Goal: Transaction & Acquisition: Book appointment/travel/reservation

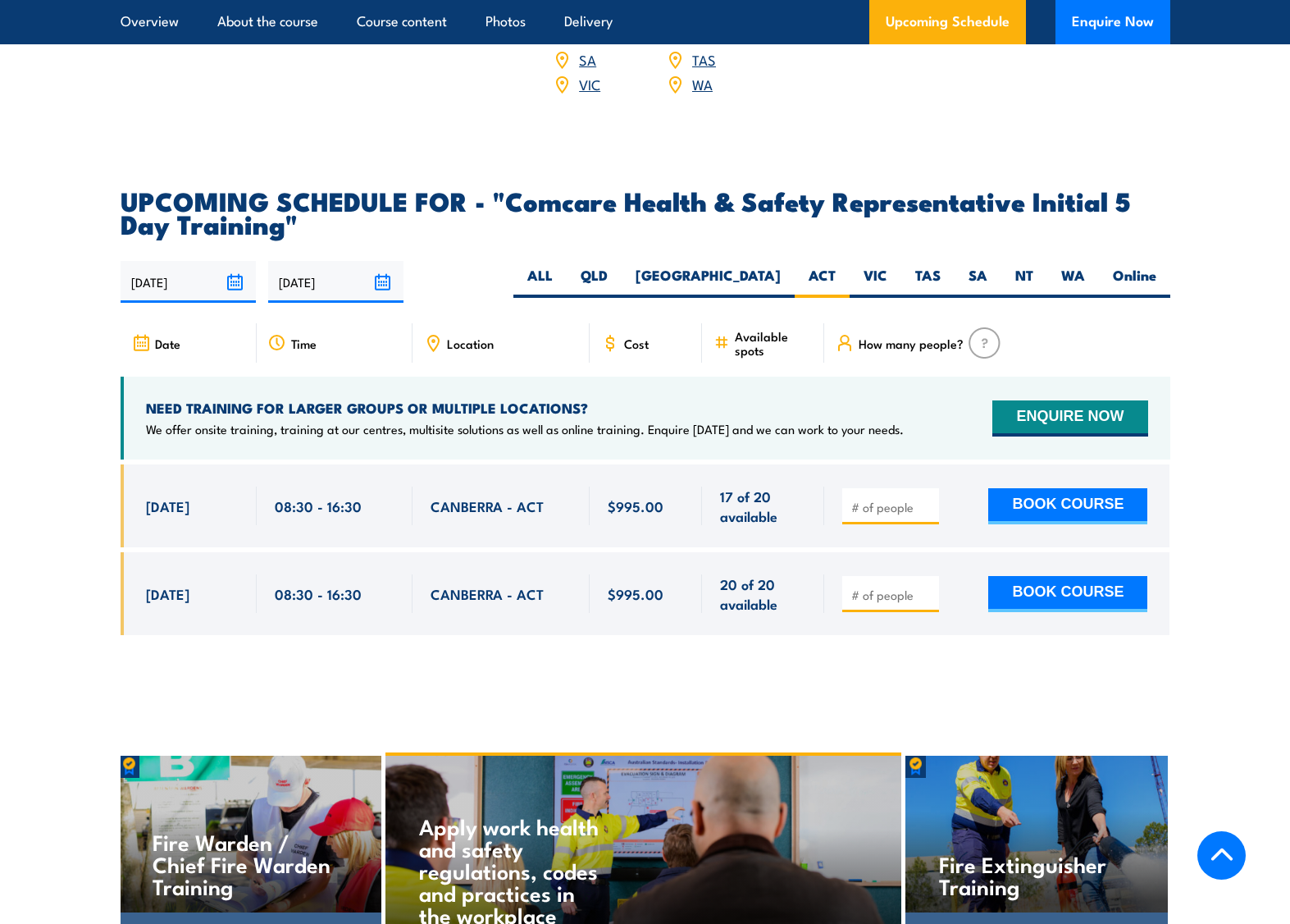
scroll to position [2557, 0]
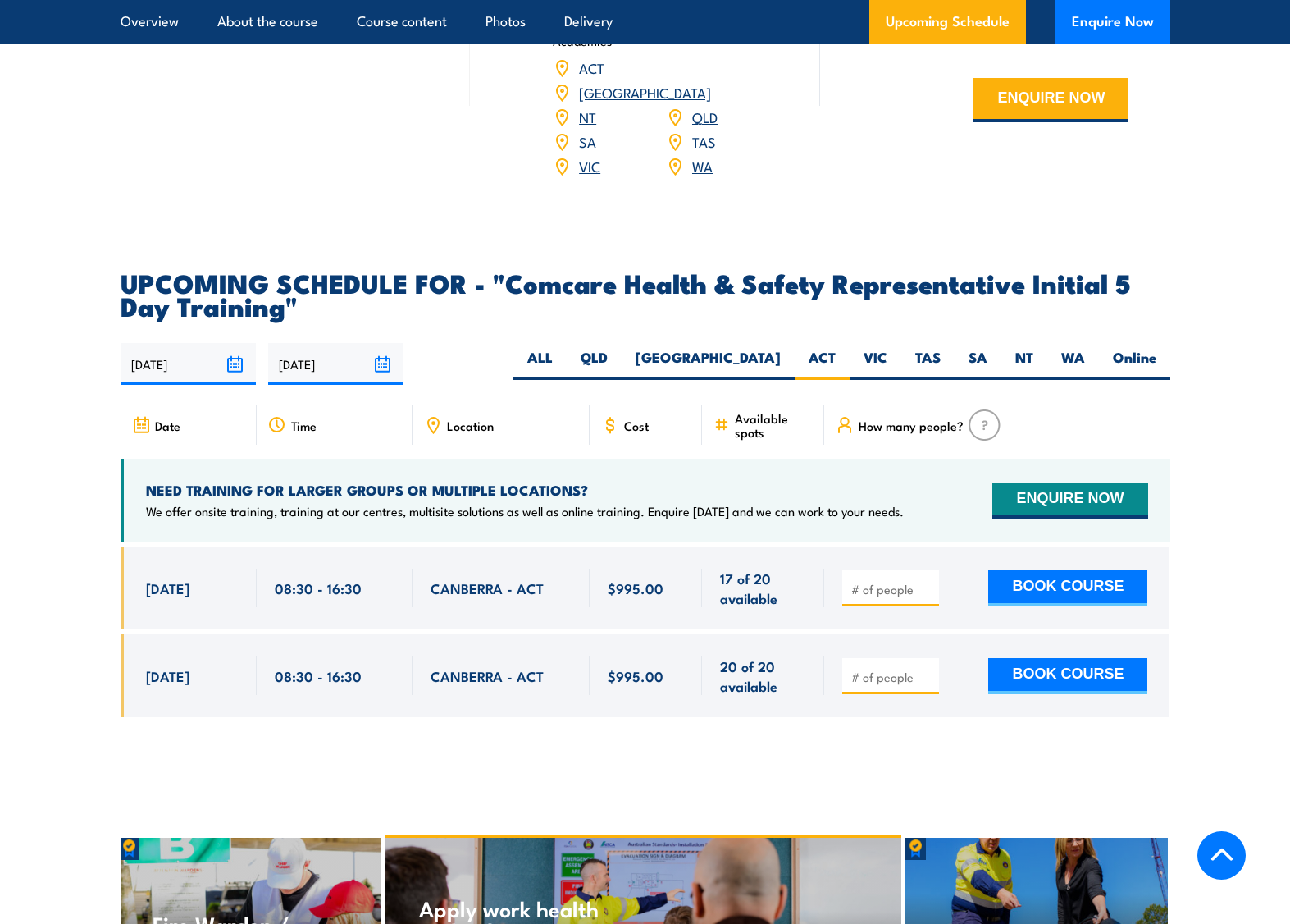
click at [910, 581] on input "number" at bounding box center [892, 588] width 82 height 16
type input "1"
click at [928, 581] on input "1" at bounding box center [892, 588] width 82 height 16
click at [1098, 570] on button "BOOK COURSE" at bounding box center [1068, 588] width 159 height 36
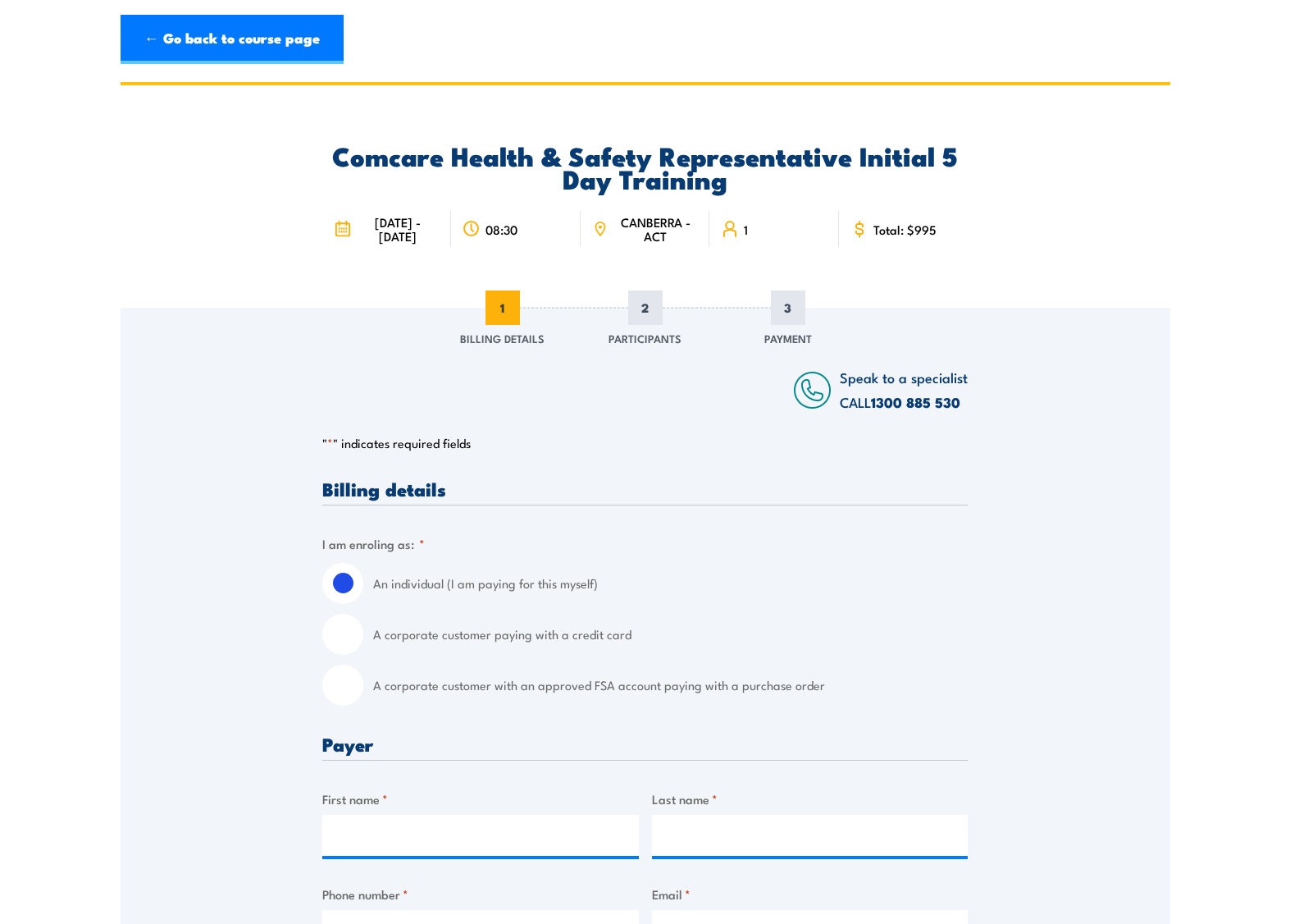
click at [347, 706] on input "A corporate customer with an approved FSA account paying with a purchase order" at bounding box center [342, 685] width 41 height 41
radio input "true"
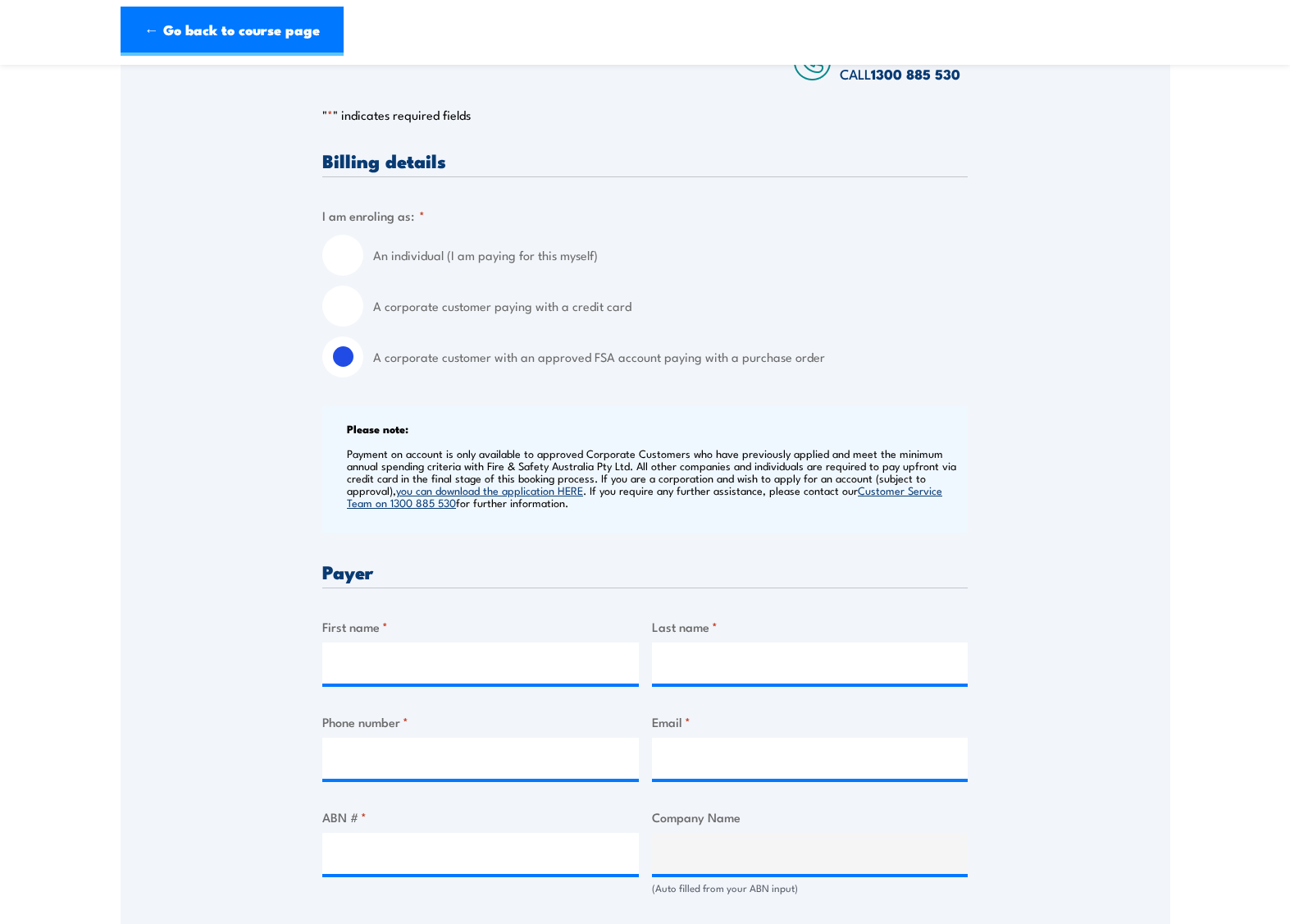
scroll to position [410, 0]
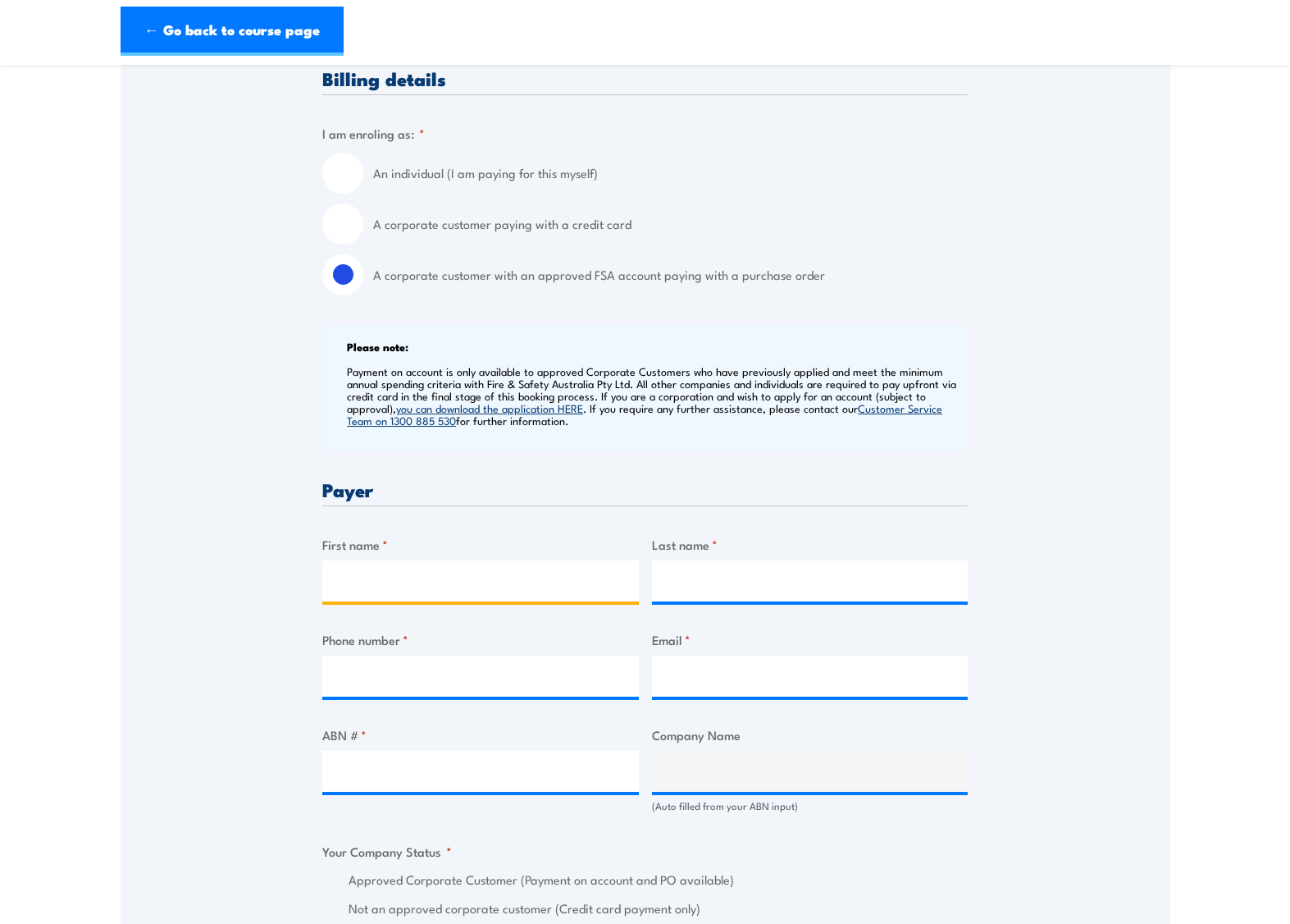
click at [364, 588] on input "First name *" at bounding box center [481, 581] width 317 height 41
type input "Laura"
type input "Jackson"
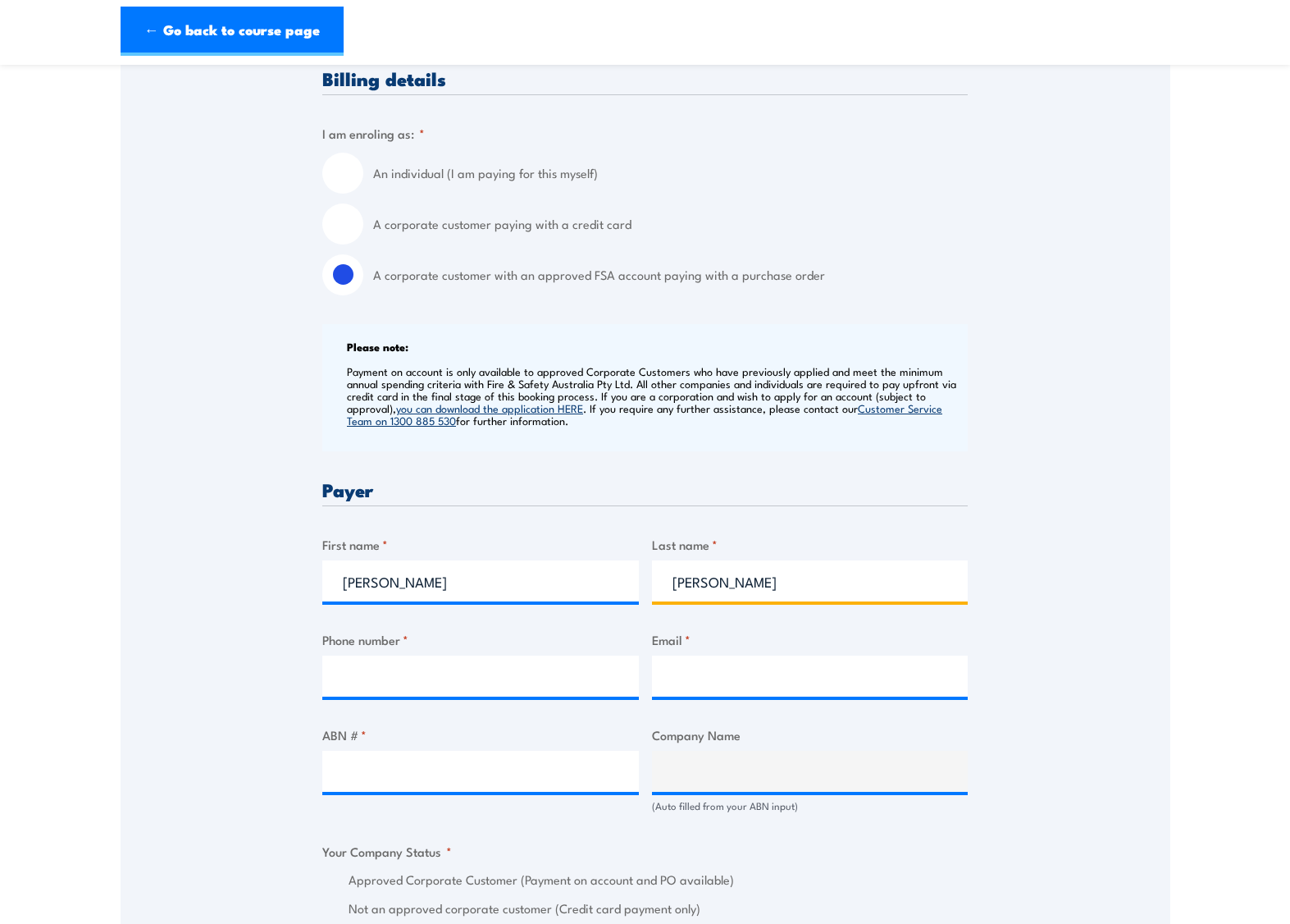
type input "0262053015"
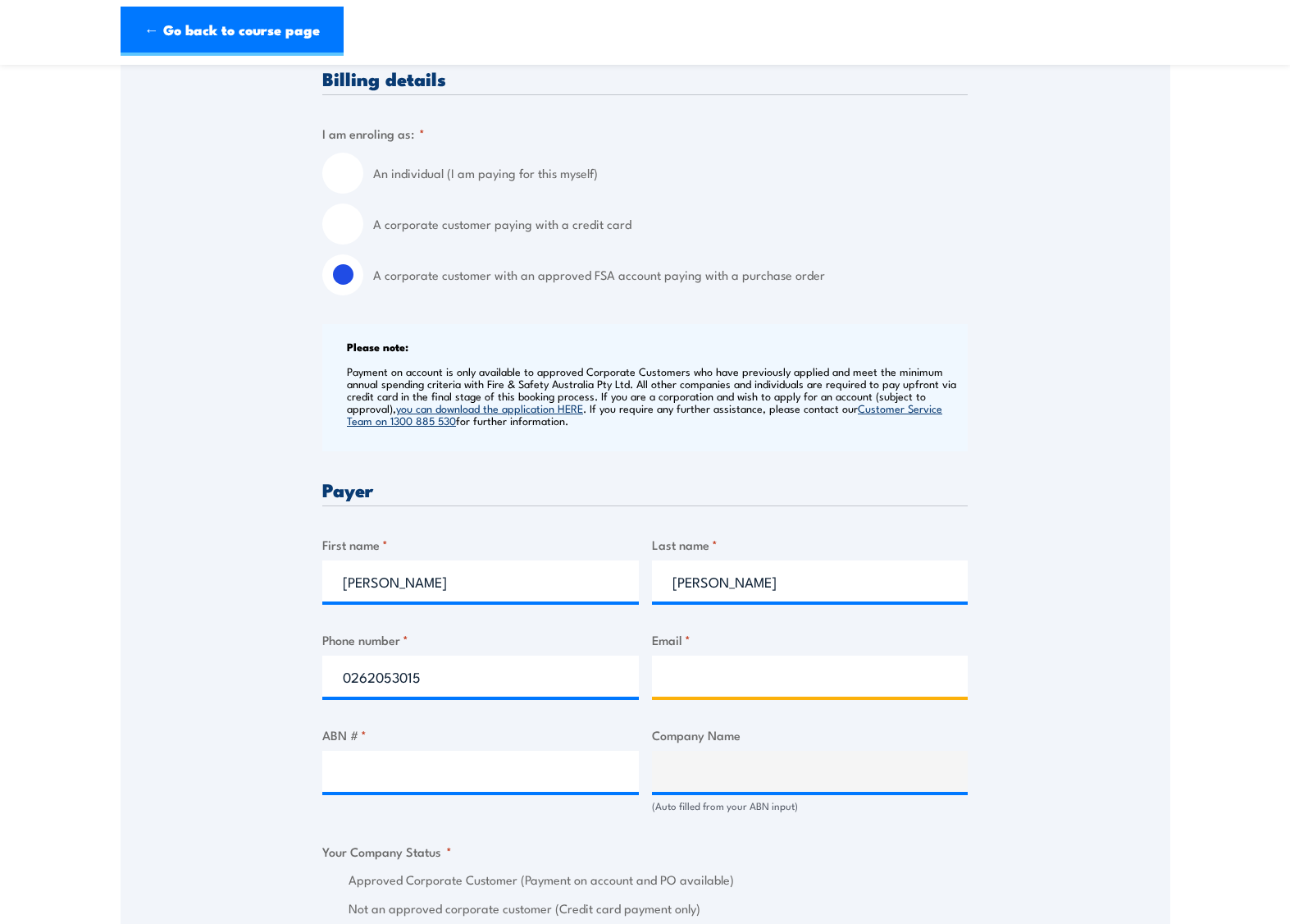
type input "Laura.Jackson@act.gov.au"
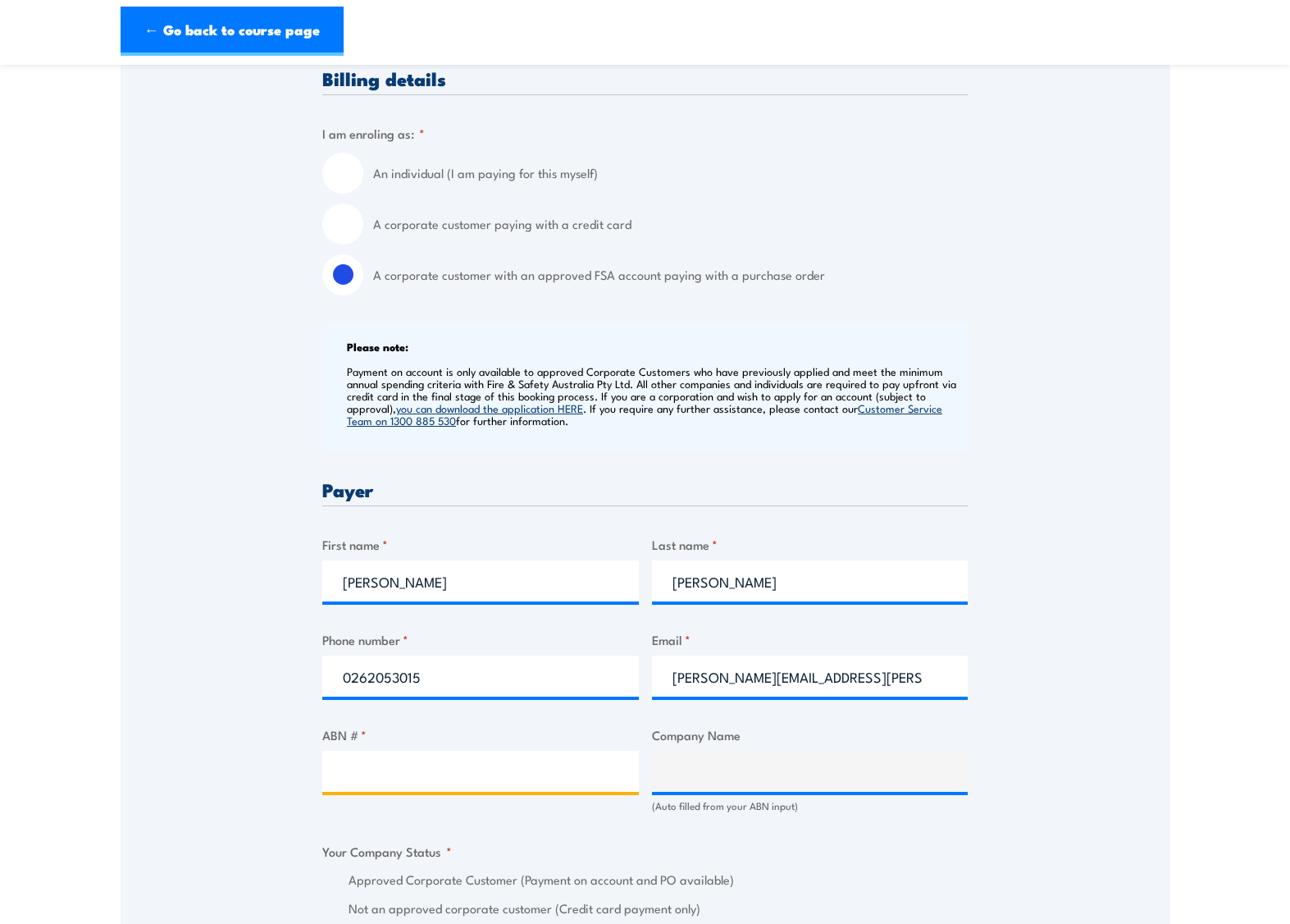
click at [448, 785] on input "ABN # *" at bounding box center [481, 770] width 317 height 41
click at [394, 783] on input "ABN # *" at bounding box center [481, 770] width 317 height 41
paste input "66 676 633 401"
type input "66 676 633 401"
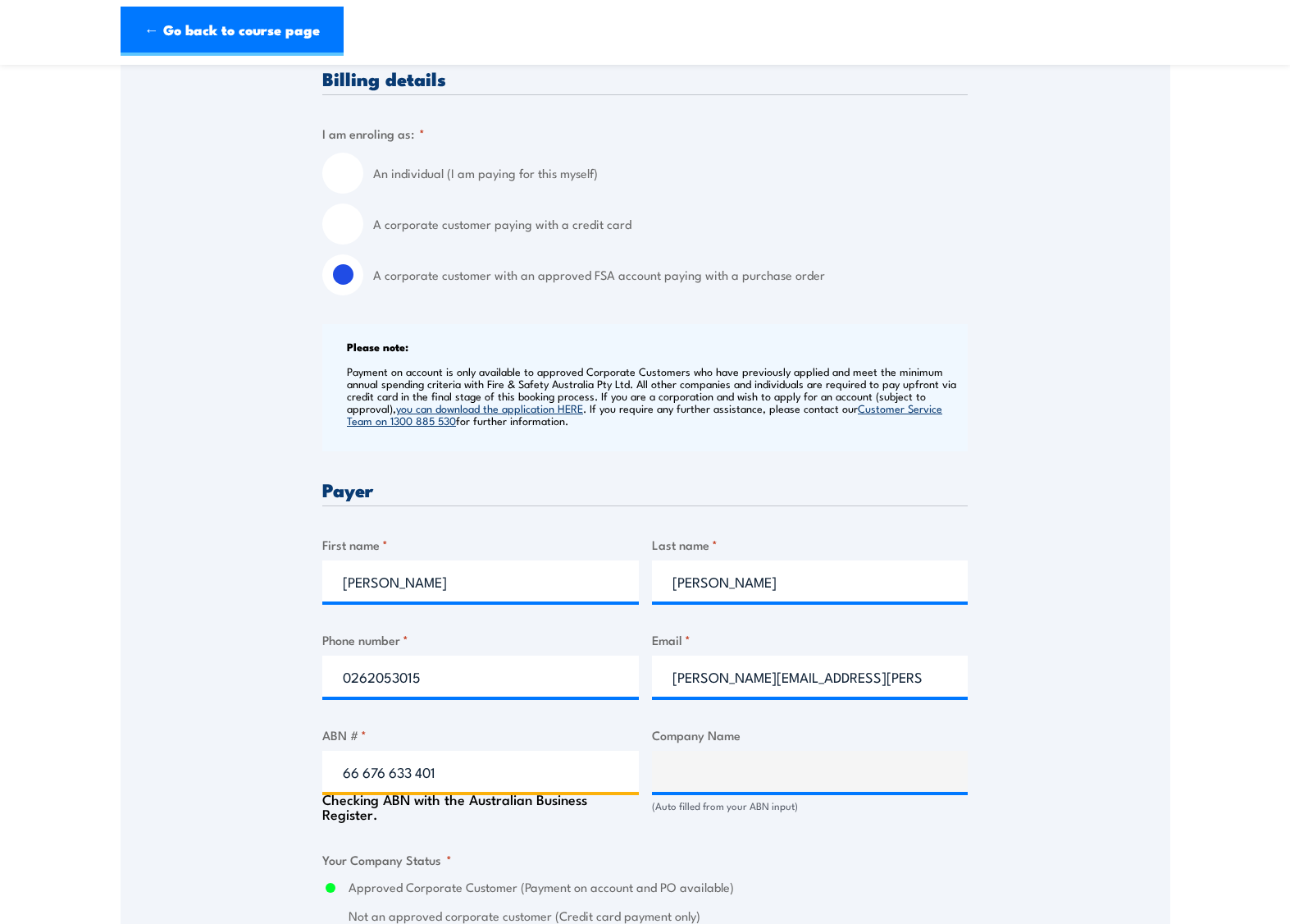
type input "INFRASTRUCTURE CANBERRA"
radio input "true"
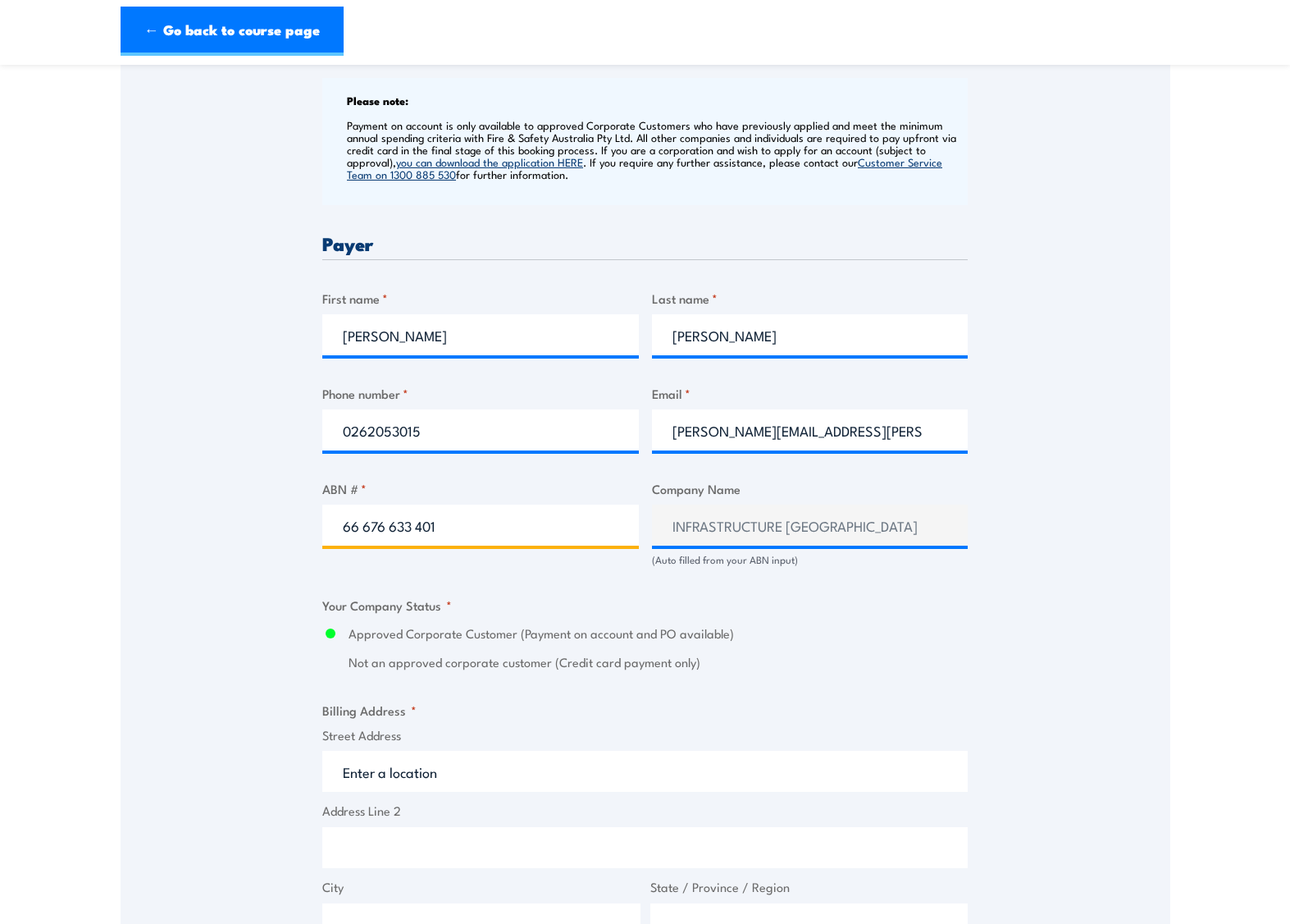
scroll to position [738, 0]
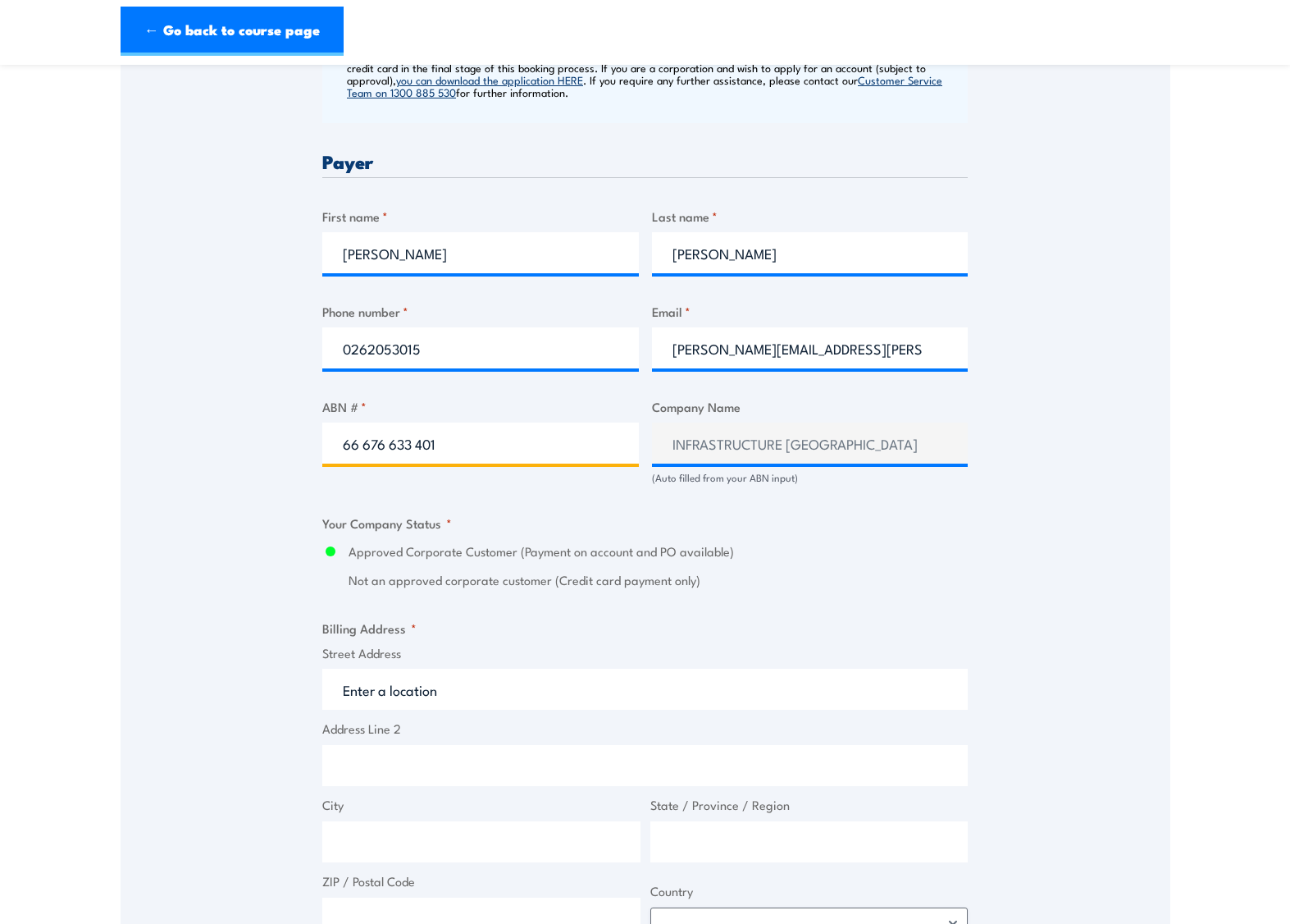
type input "66 676 633 401"
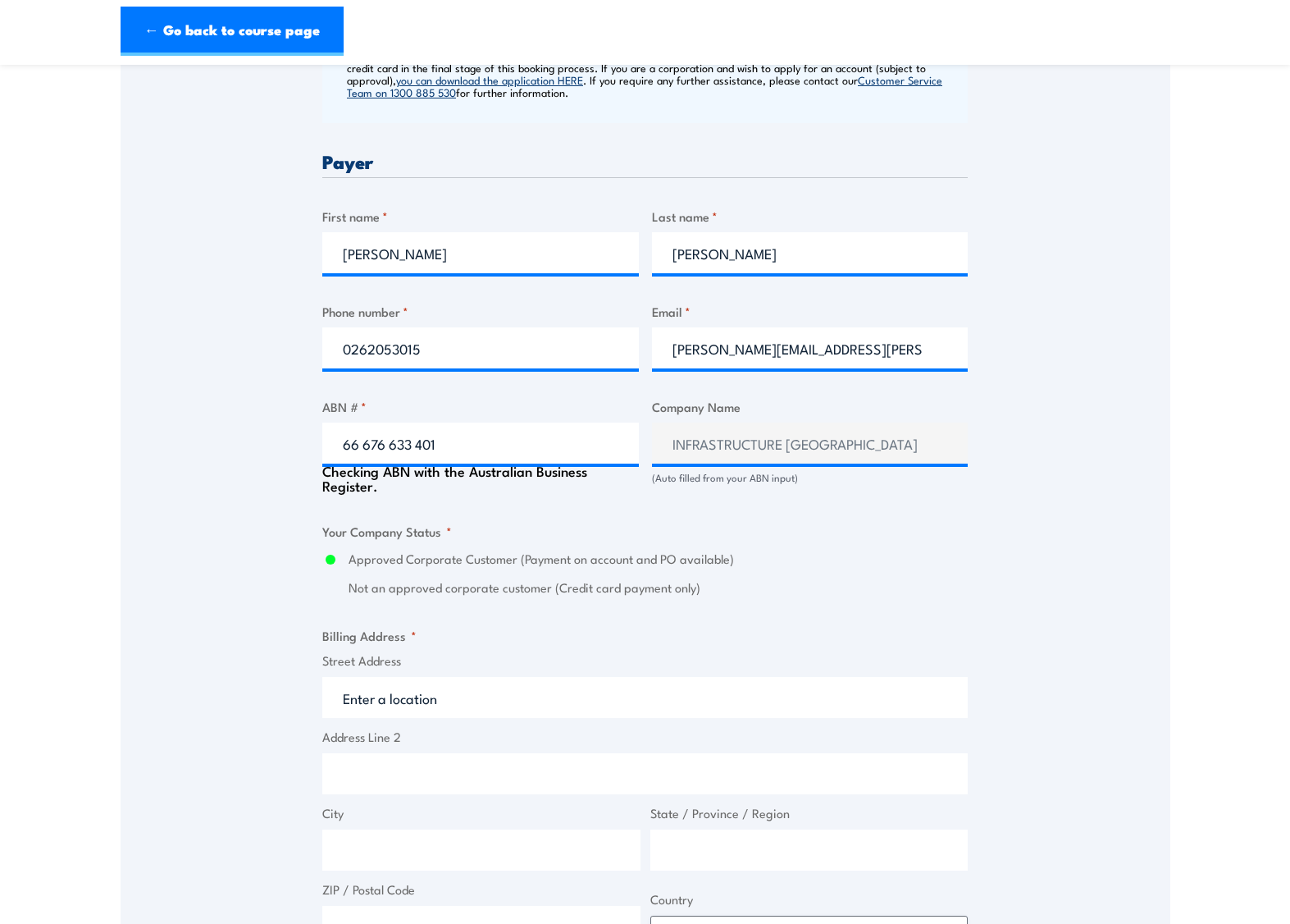
click at [435, 710] on input "Street Address" at bounding box center [645, 697] width 645 height 41
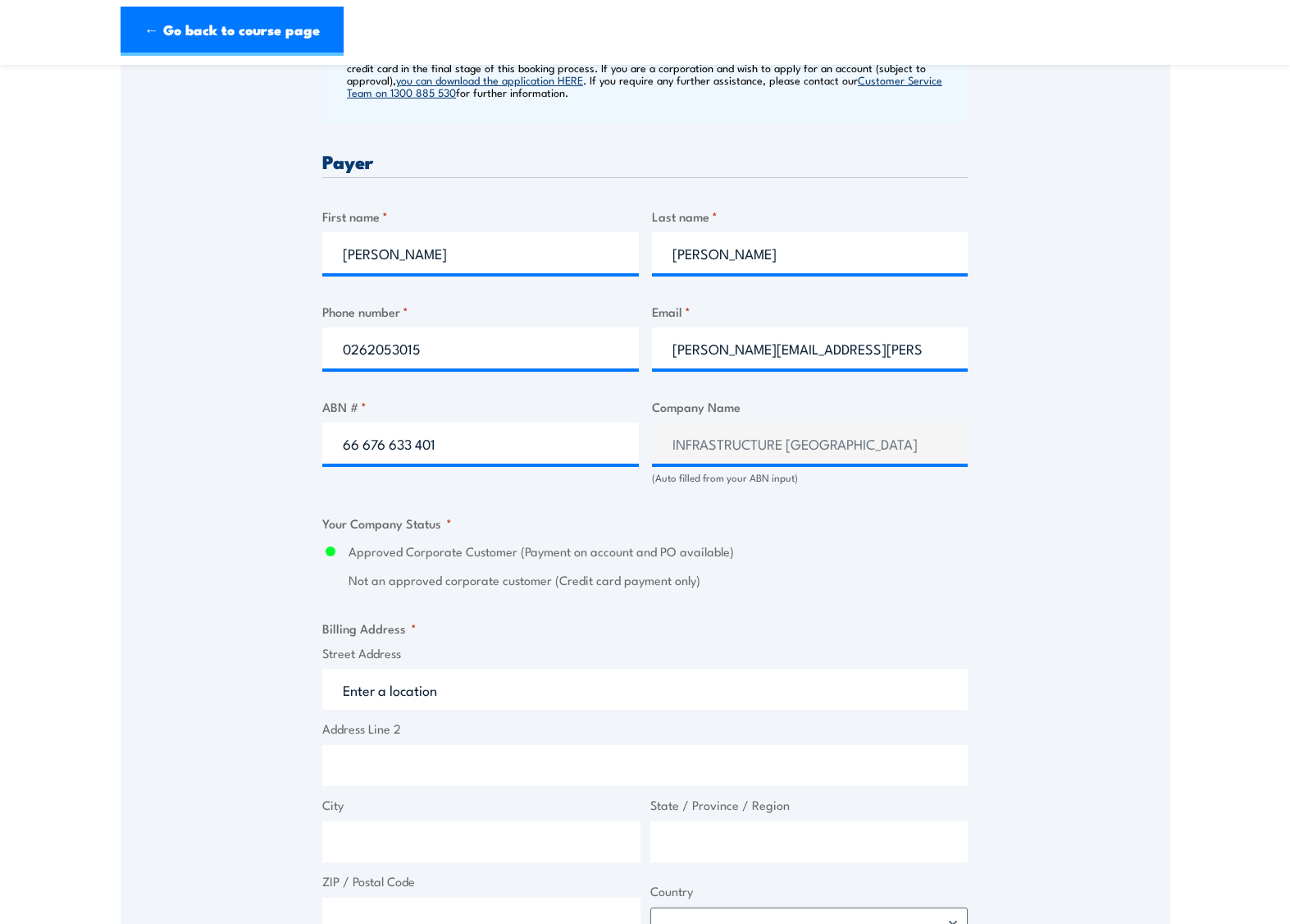
type input "2 Constitution Ave"
type input "Canberra ACT"
type input "Canberra"
type input "Australian Capital Territory"
type input "2601"
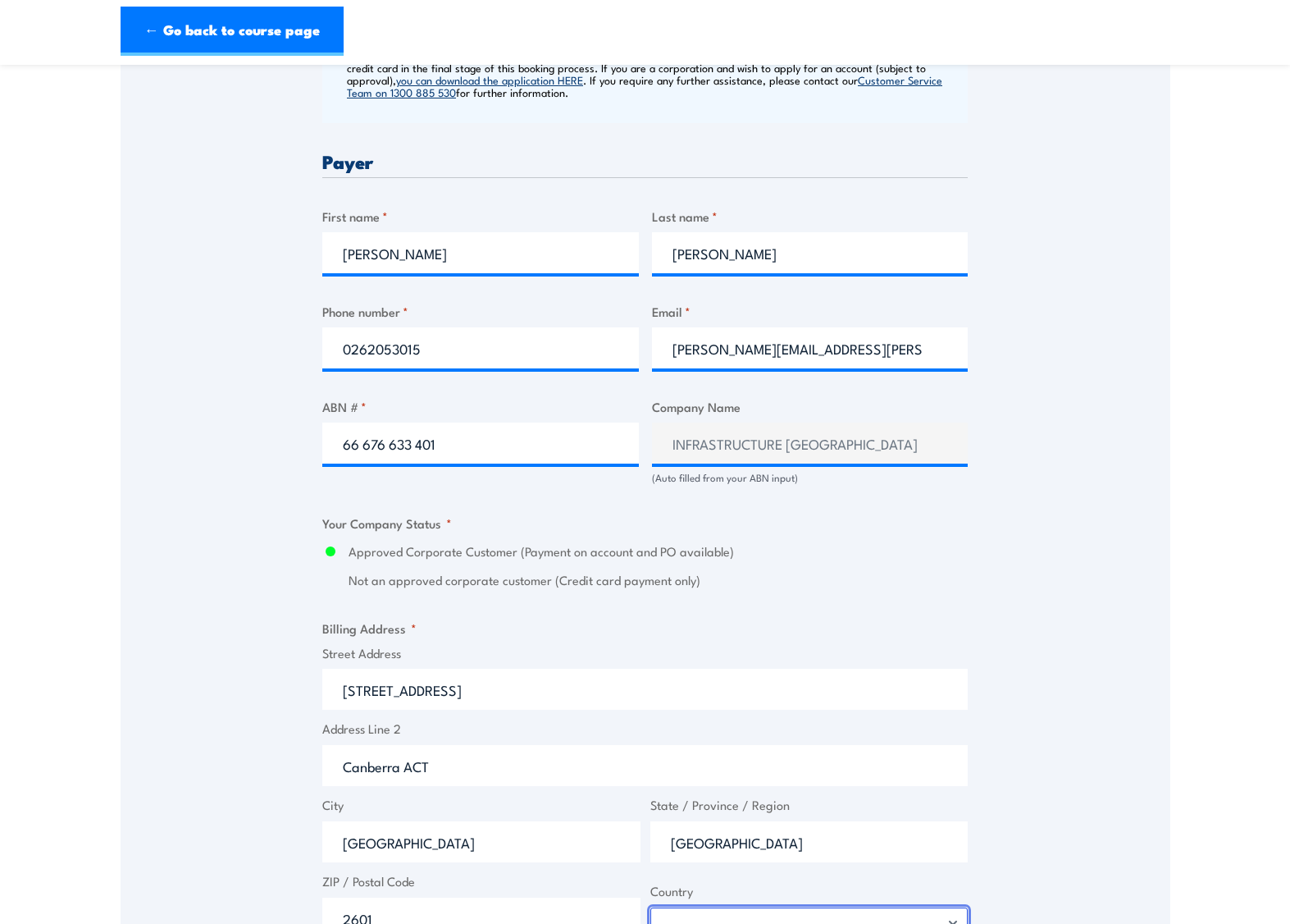
select select "Australia"
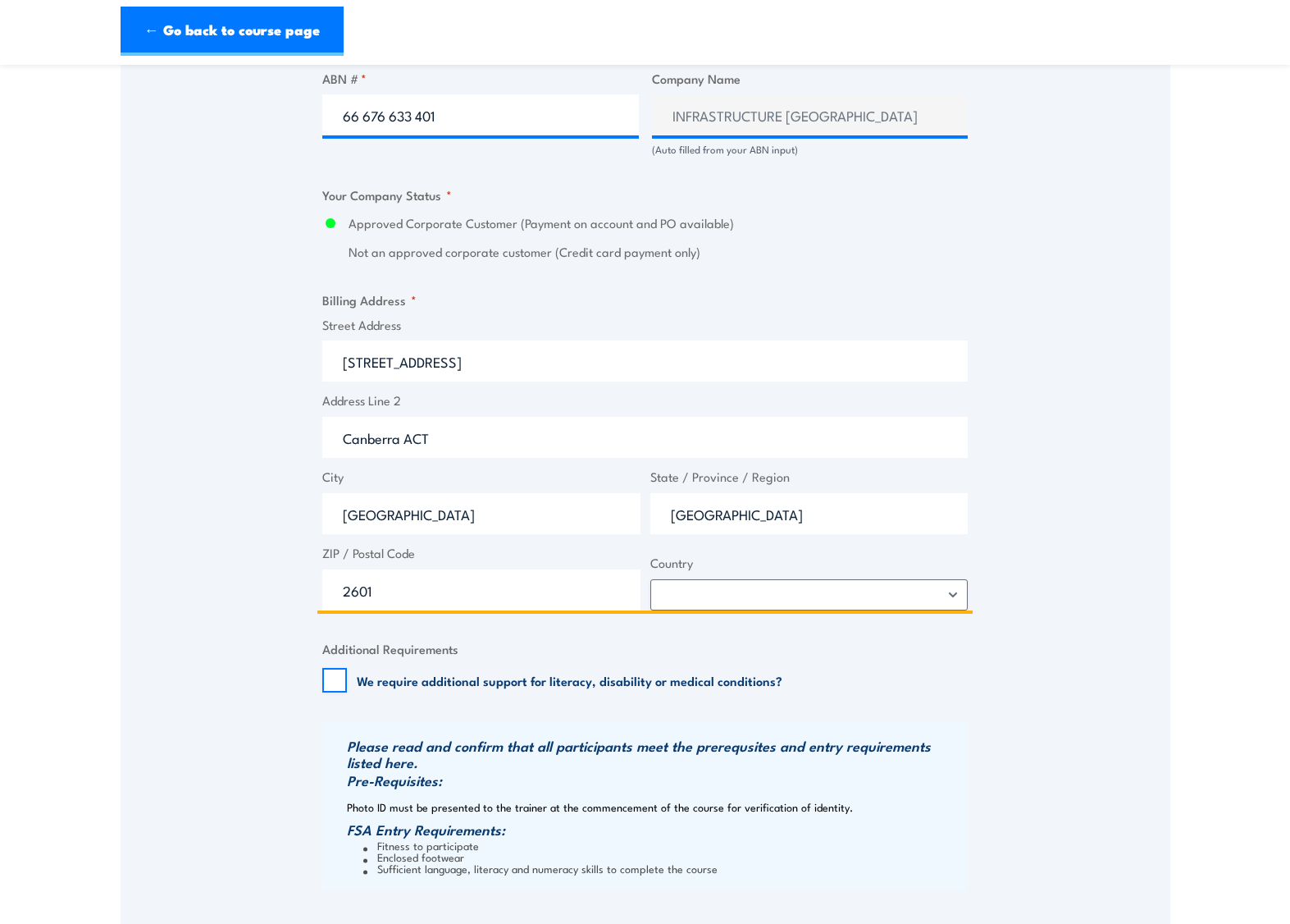
scroll to position [1395, 0]
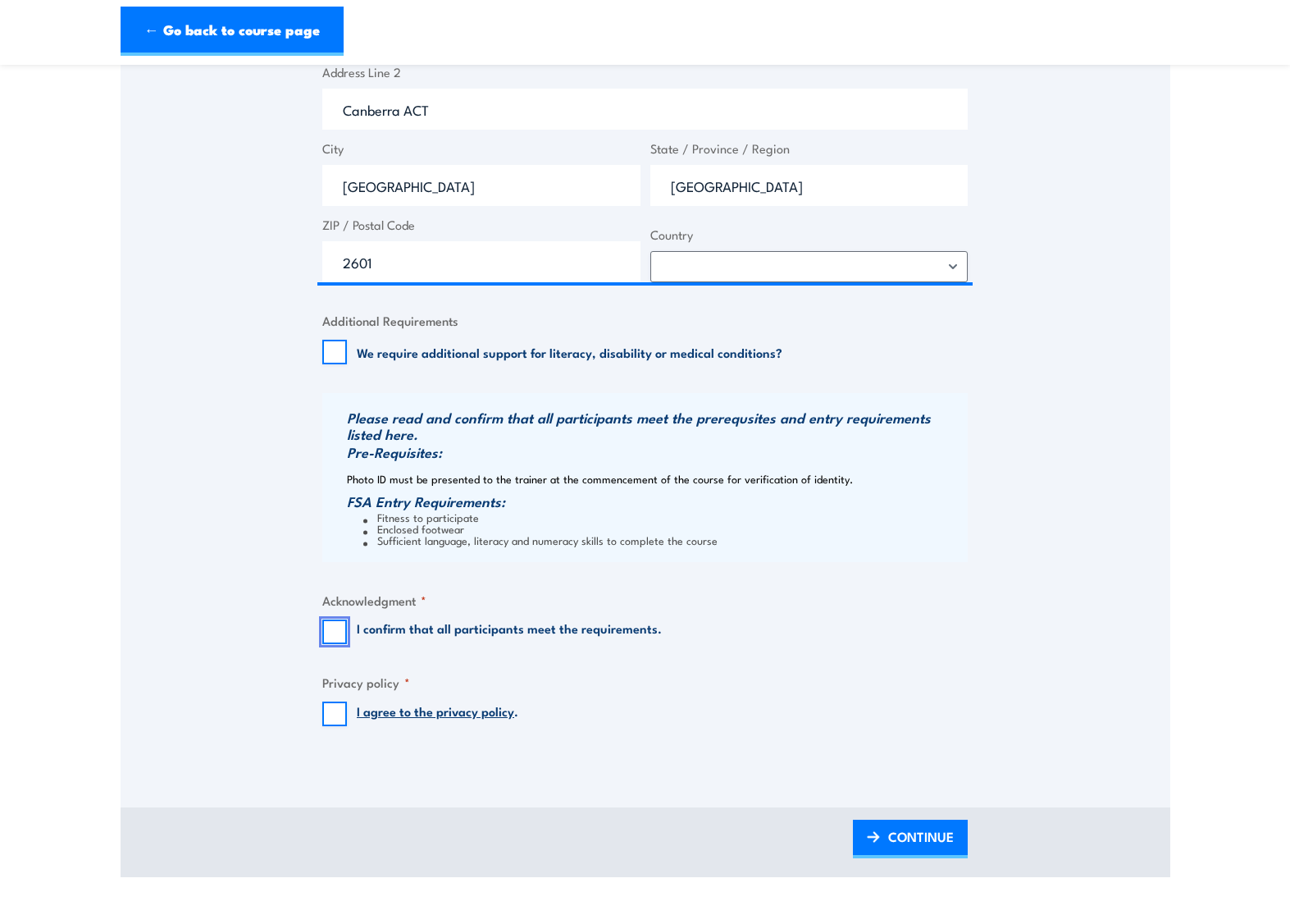
click at [326, 644] on input "I confirm that all participants meet the requirements." at bounding box center [335, 632] width 25 height 25
checkbox input "true"
click at [342, 726] on input "I agree to the privacy policy ." at bounding box center [335, 714] width 25 height 25
checkbox input "true"
click at [906, 851] on span "CONTINUE" at bounding box center [921, 836] width 66 height 44
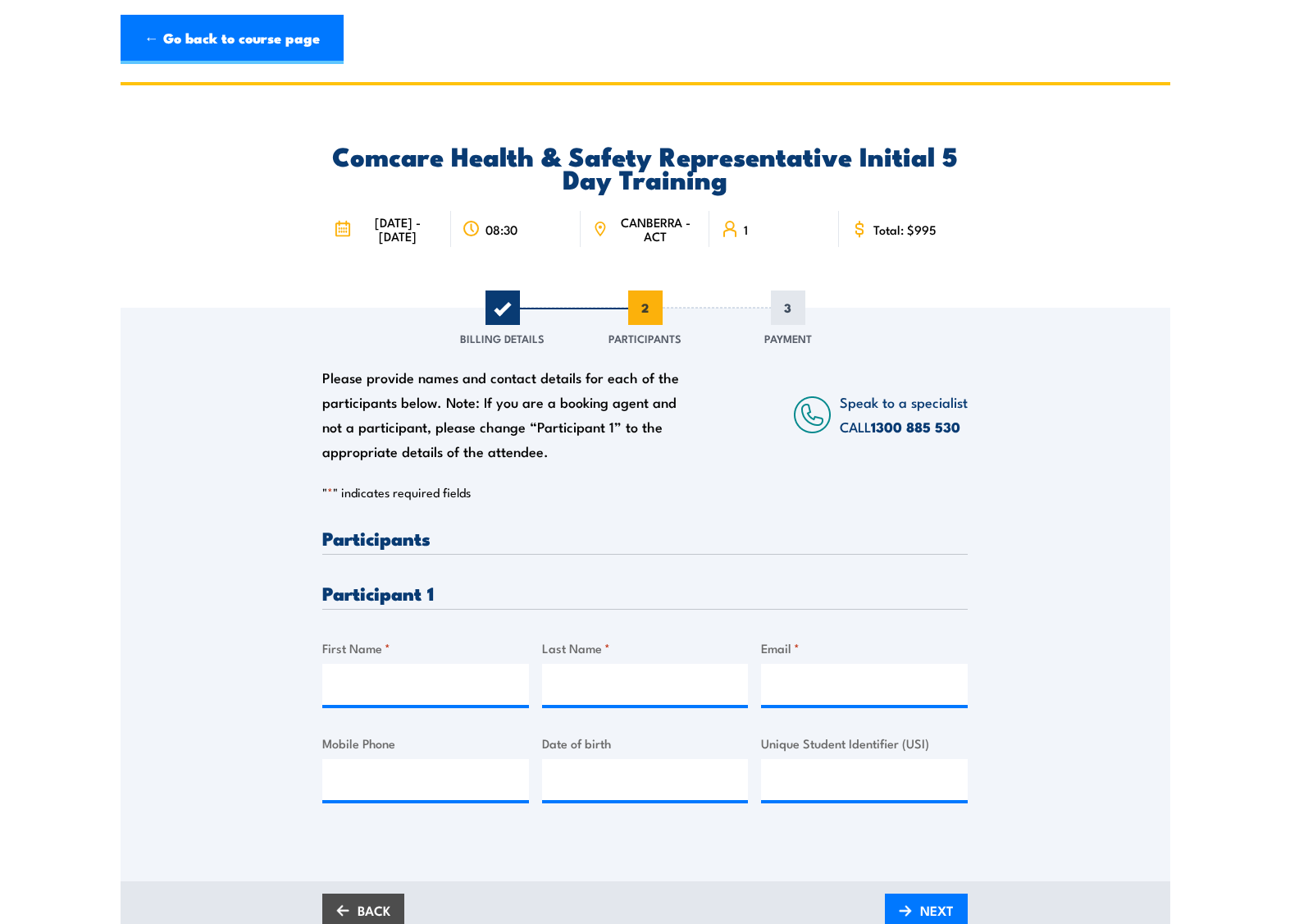
scroll to position [0, 0]
click at [435, 696] on input "First Name *" at bounding box center [425, 684] width 207 height 41
type input "Laura"
type input "Jackson"
type input "Laura.Jackson@act.gov.au"
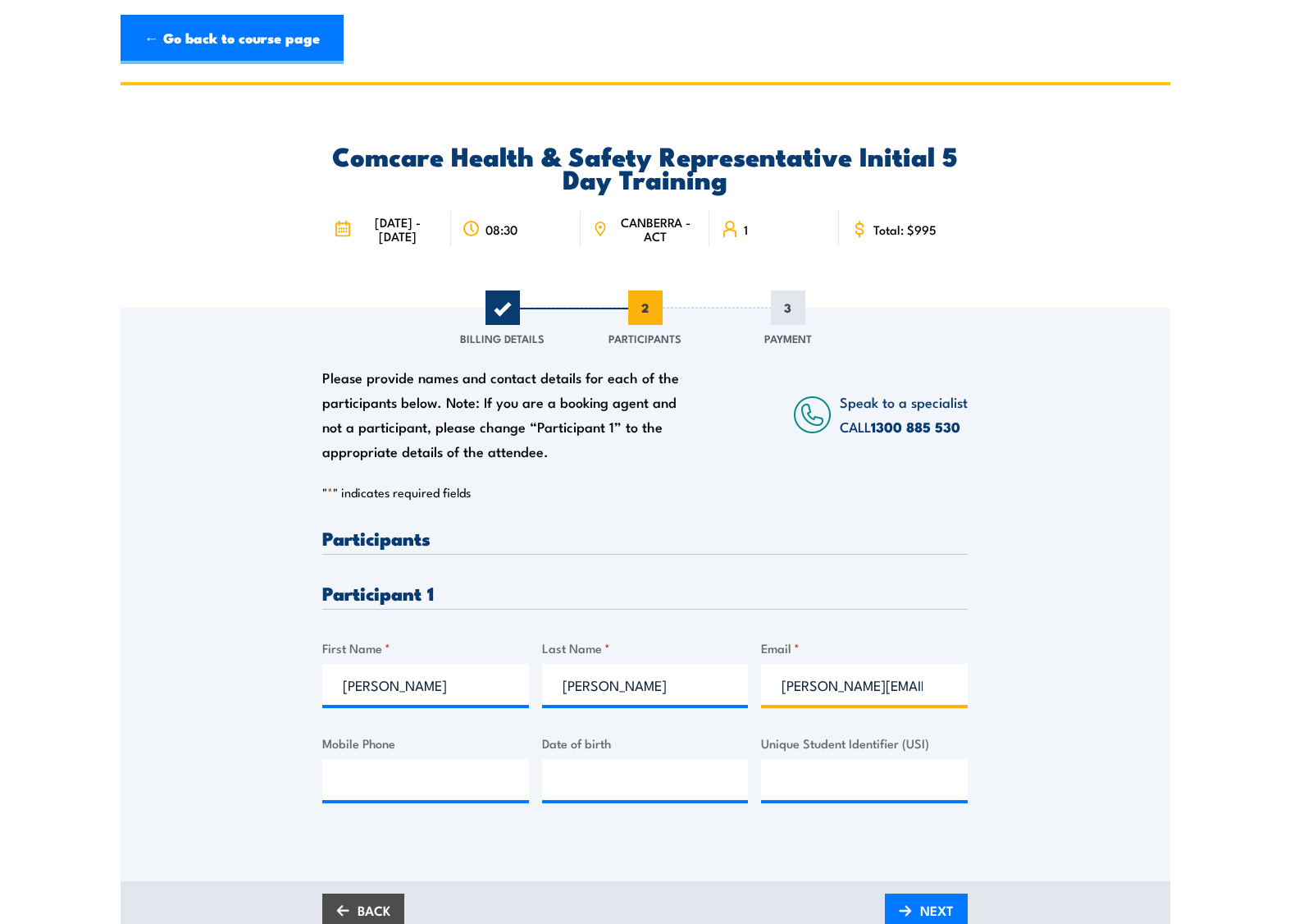
type input "0262053015"
drag, startPoint x: 439, startPoint y: 791, endPoint x: 271, endPoint y: 787, distance: 168.0
click at [271, 787] on div "Please provide names and contact details for each of the participants below. No…" at bounding box center [645, 571] width 1050 height 527
click at [399, 776] on input "Mobile Phone" at bounding box center [425, 779] width 207 height 41
paste input "0491 727 180"
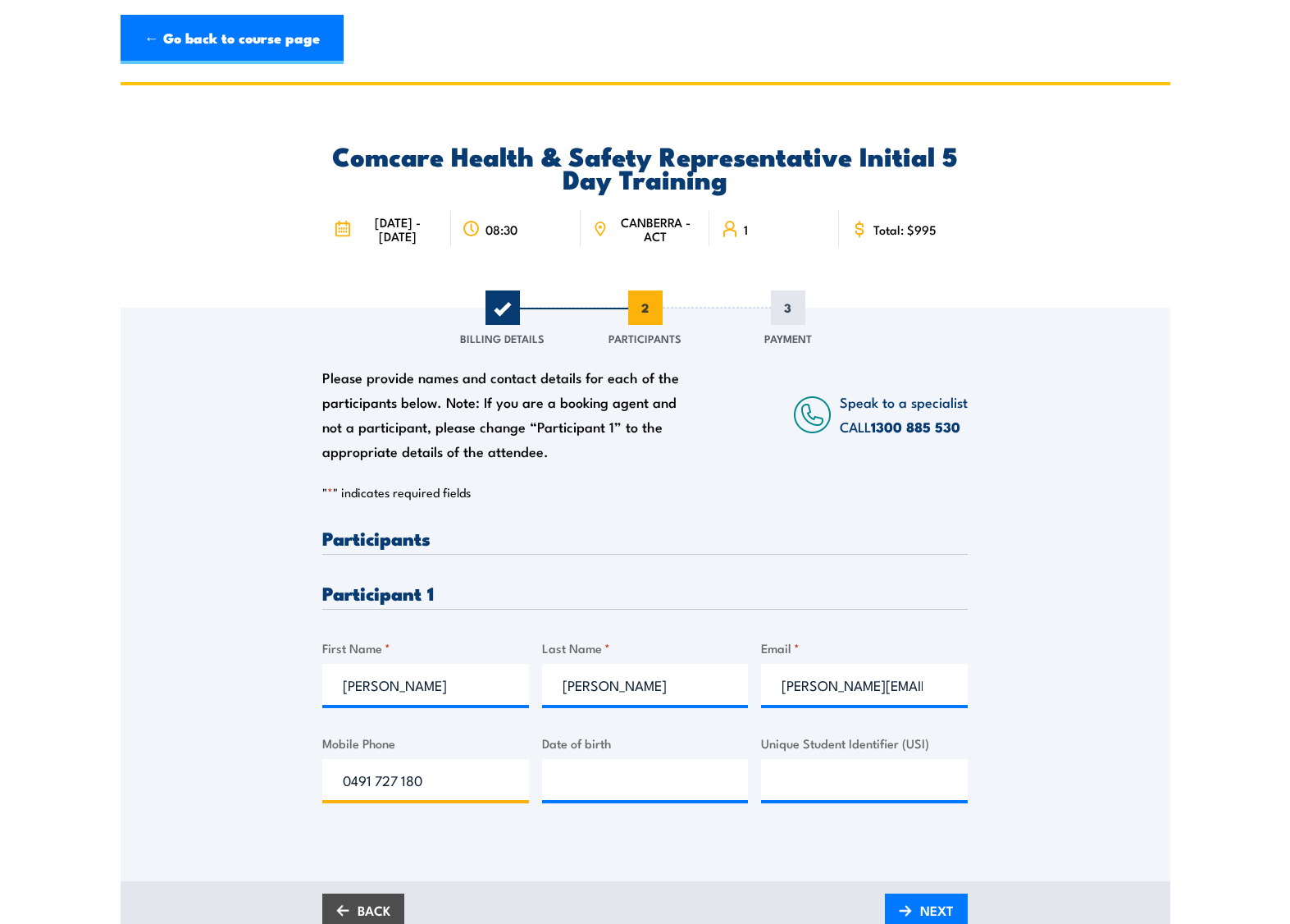
type input "0491 727 180"
type input "__/__/____"
click at [706, 781] on input "__/__/____" at bounding box center [645, 779] width 207 height 41
click at [564, 792] on input "__/__/____" at bounding box center [645, 779] width 207 height 41
type input "27/01/1991"
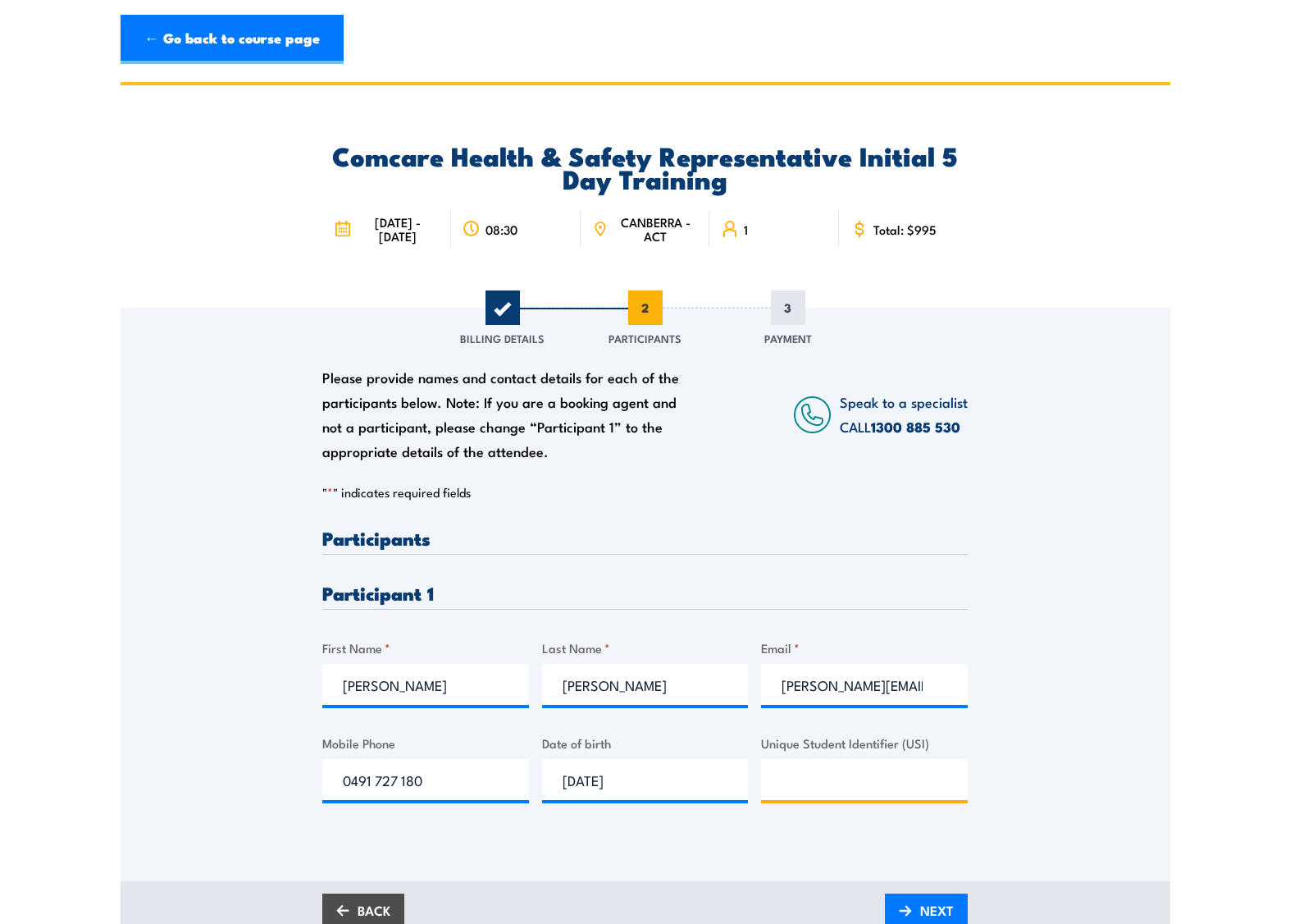
click at [794, 789] on input "Unique Student Identifier (USI)" at bounding box center [864, 779] width 207 height 41
click at [788, 771] on div "Unique Student Identifier (USI)" at bounding box center [864, 767] width 207 height 67
click at [793, 797] on input "Unique Student Identifier (USI)" at bounding box center [864, 779] width 207 height 41
paste input "W9HBQM849X"
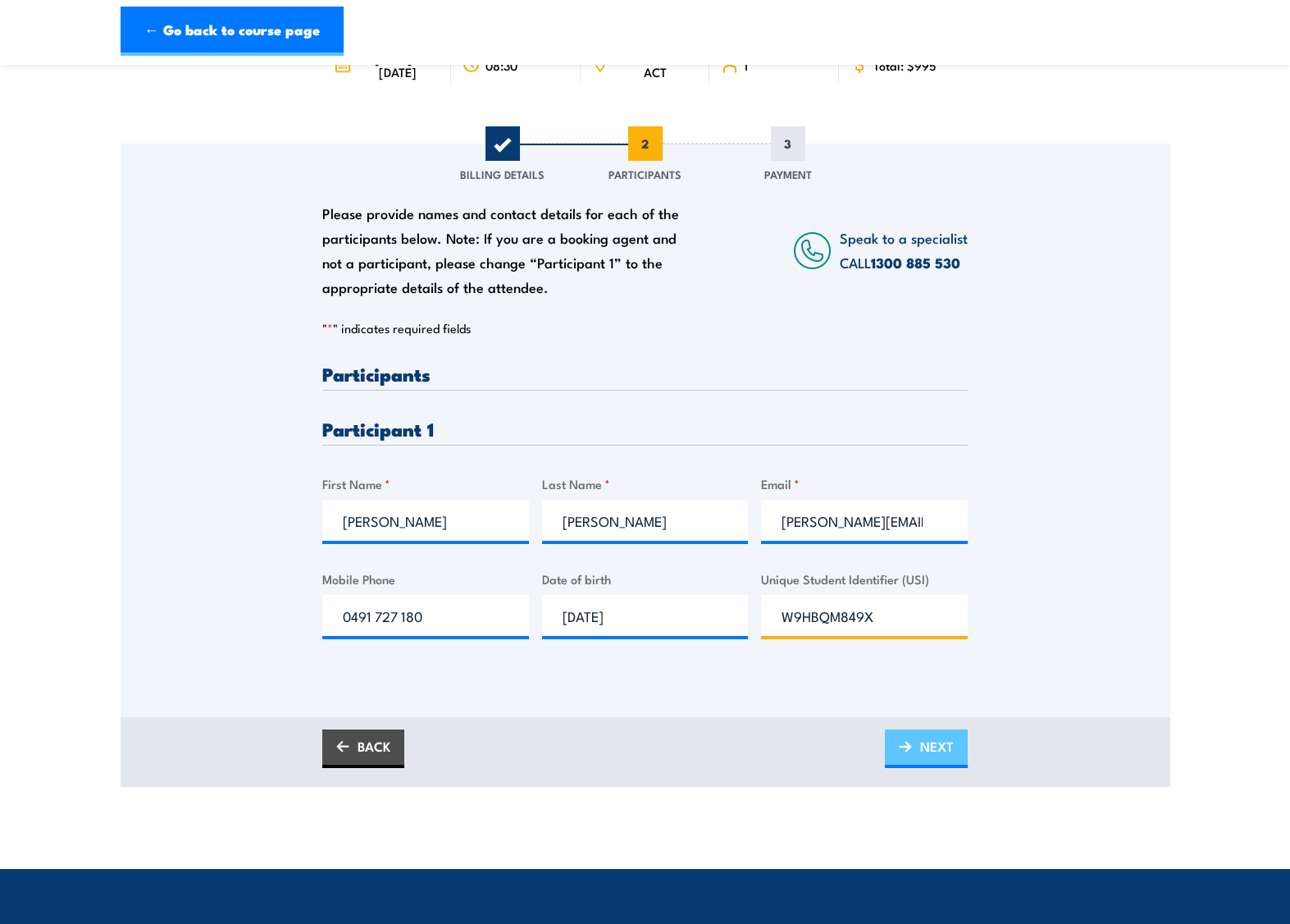
type input "W9HBQM849X"
click at [938, 765] on span "NEXT" at bounding box center [936, 747] width 33 height 44
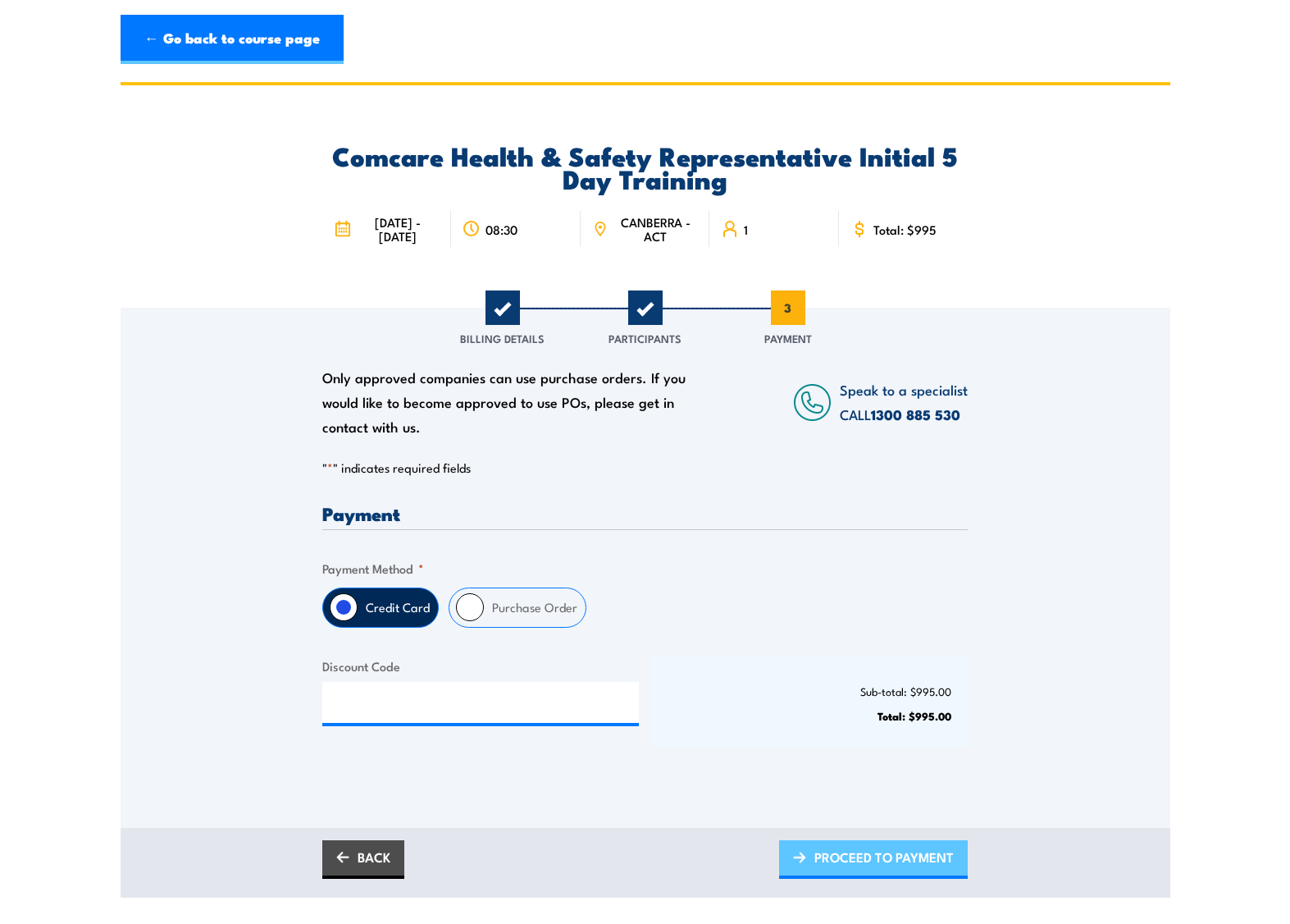
scroll to position [0, 0]
click at [462, 621] on input "Purchase Order" at bounding box center [469, 606] width 28 height 28
radio input "true"
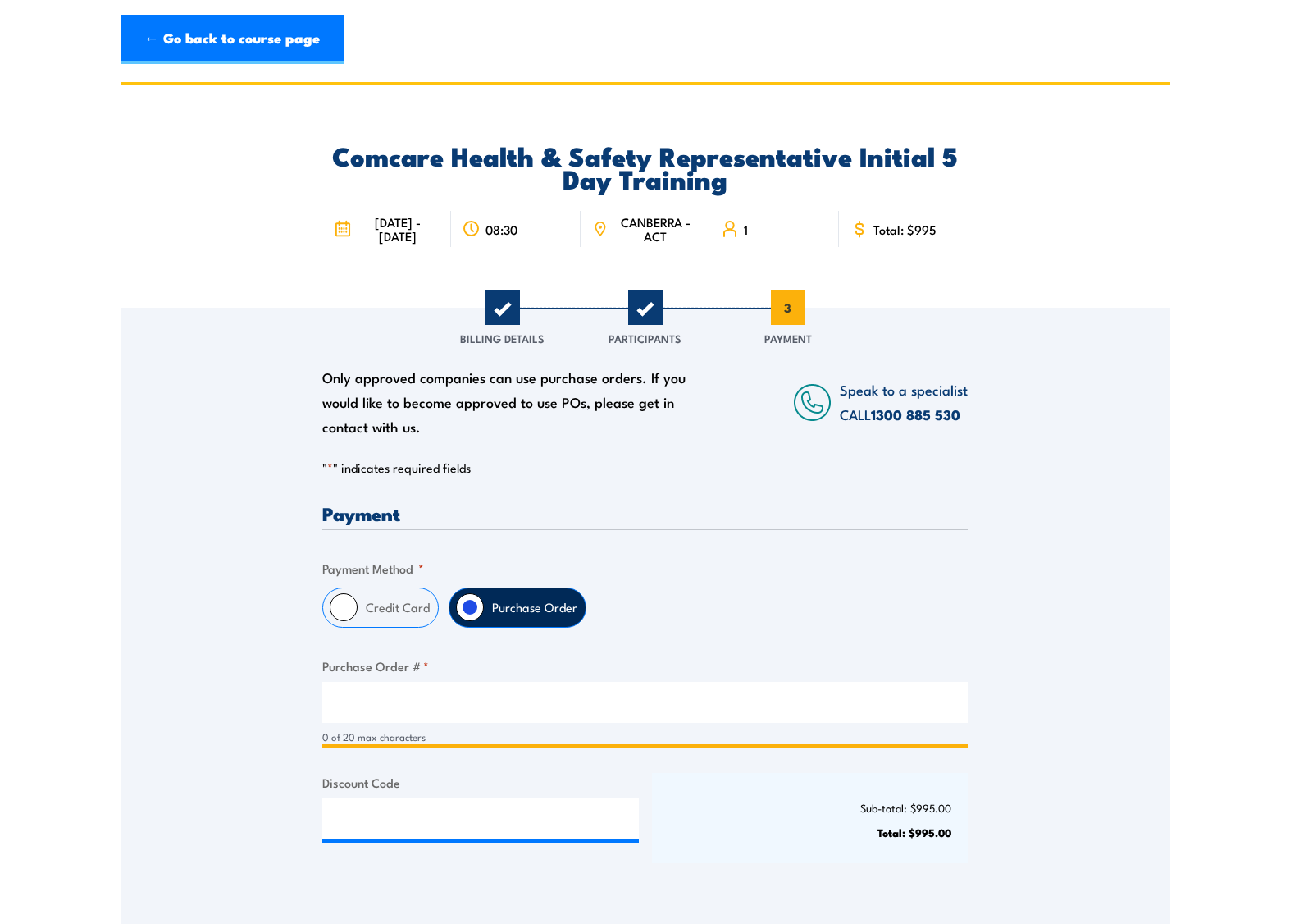
click at [413, 717] on input "Purchase Order # *" at bounding box center [645, 702] width 645 height 41
click at [852, 584] on fieldset "Payment Method * Credit Card Purchase Order" at bounding box center [645, 593] width 645 height 69
drag, startPoint x: 385, startPoint y: 713, endPoint x: 461, endPoint y: 900, distance: 201.9
click at [385, 716] on input "Laura jackson" at bounding box center [645, 702] width 645 height 41
click at [461, 714] on input "Laura Jackson" at bounding box center [645, 702] width 645 height 41
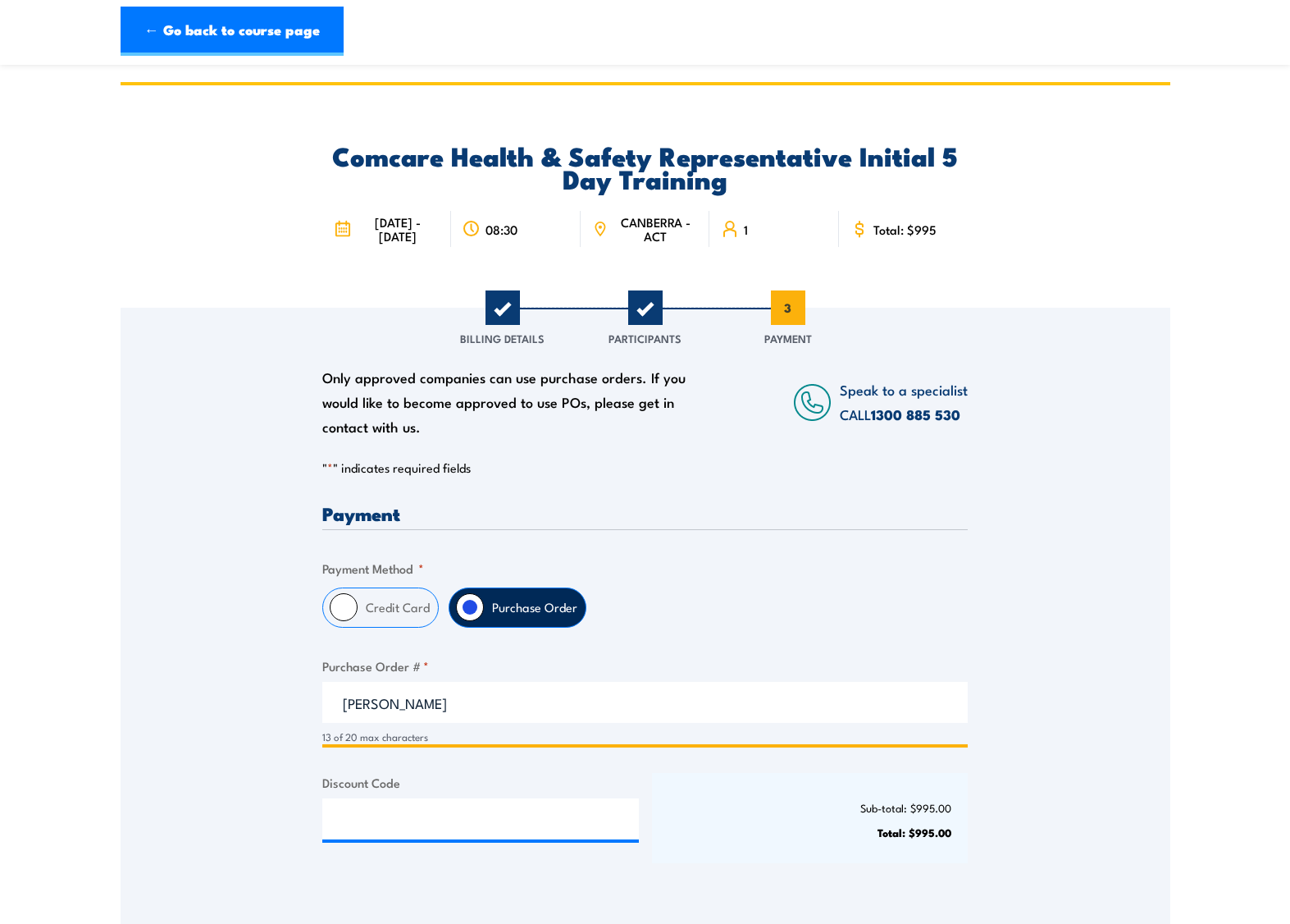
scroll to position [164, 0]
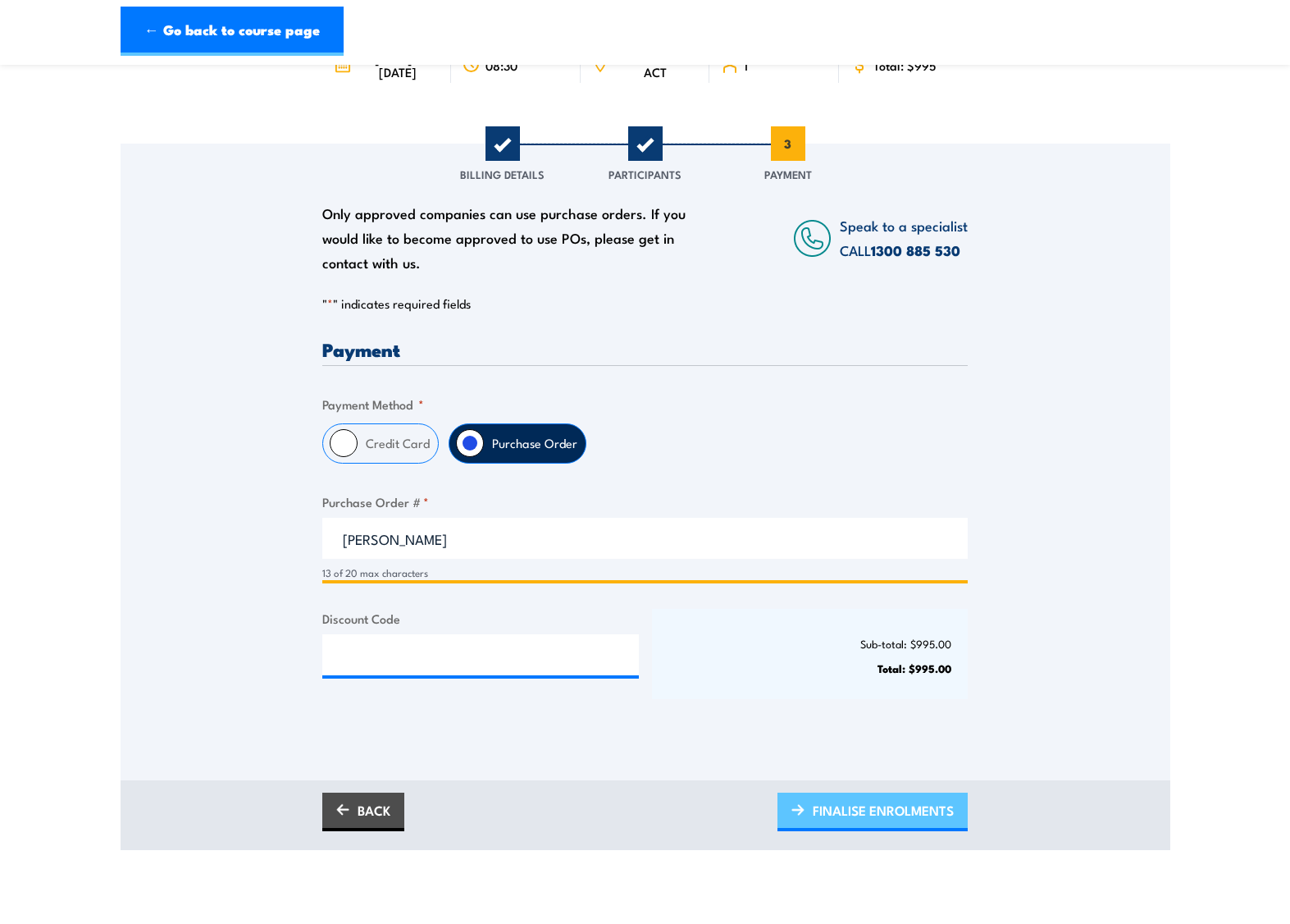
type input "Laura Jackson"
click at [872, 826] on span "FINALISE ENROLMENTS" at bounding box center [884, 811] width 141 height 44
